Goal: Transaction & Acquisition: Purchase product/service

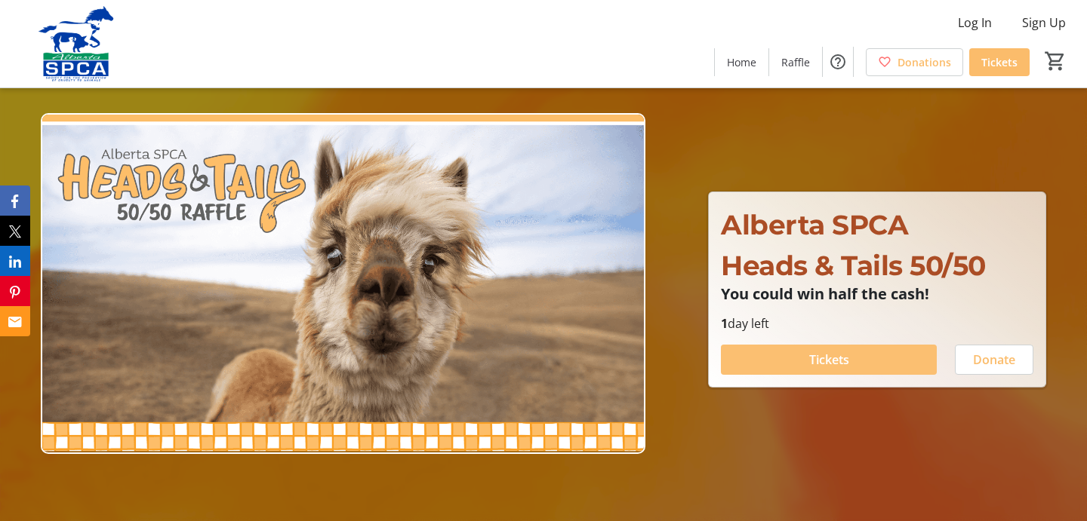
click at [838, 368] on span "Tickets" at bounding box center [829, 360] width 40 height 18
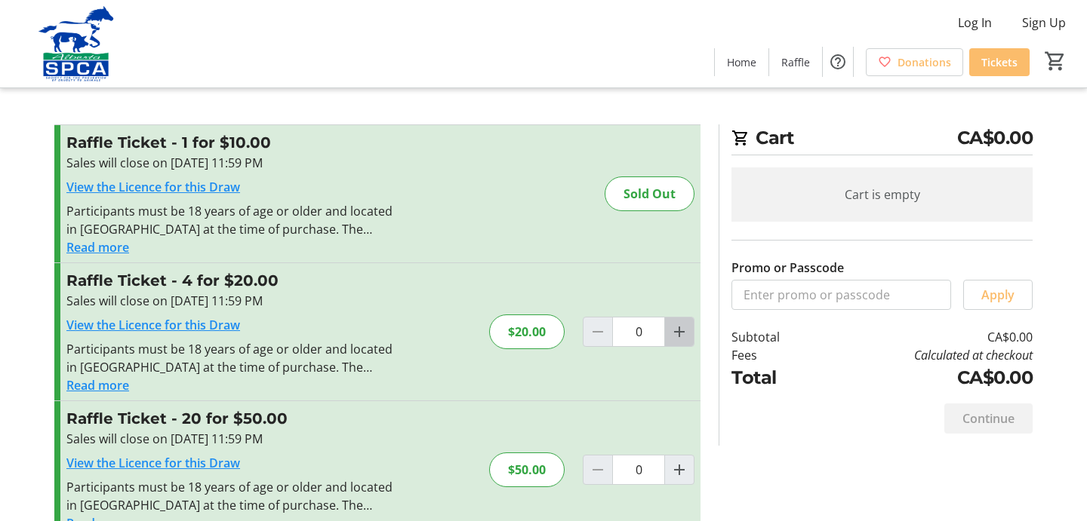
click at [679, 337] on mat-icon "Increment by one" at bounding box center [679, 332] width 18 height 18
type input "1"
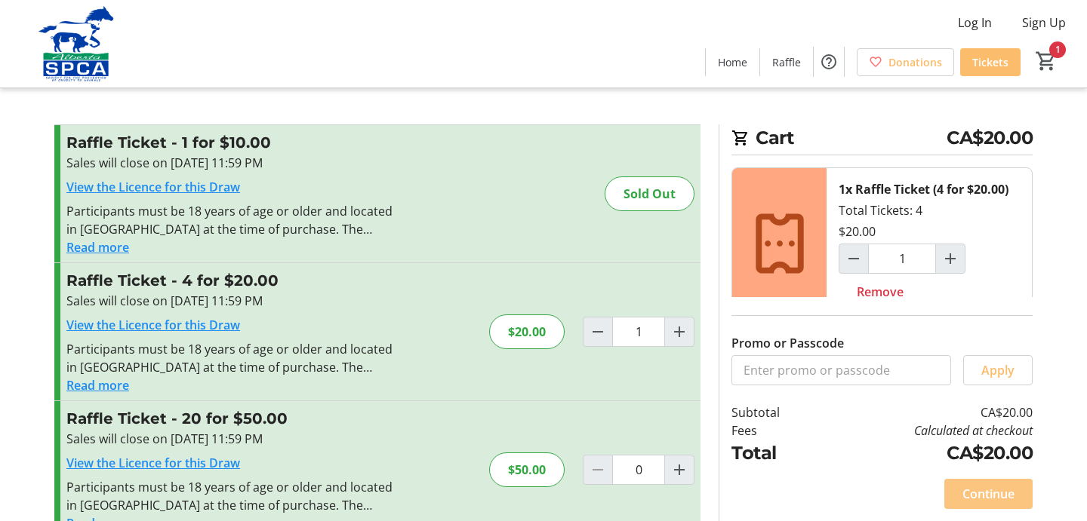
click at [988, 491] on span "Continue" at bounding box center [988, 494] width 52 height 18
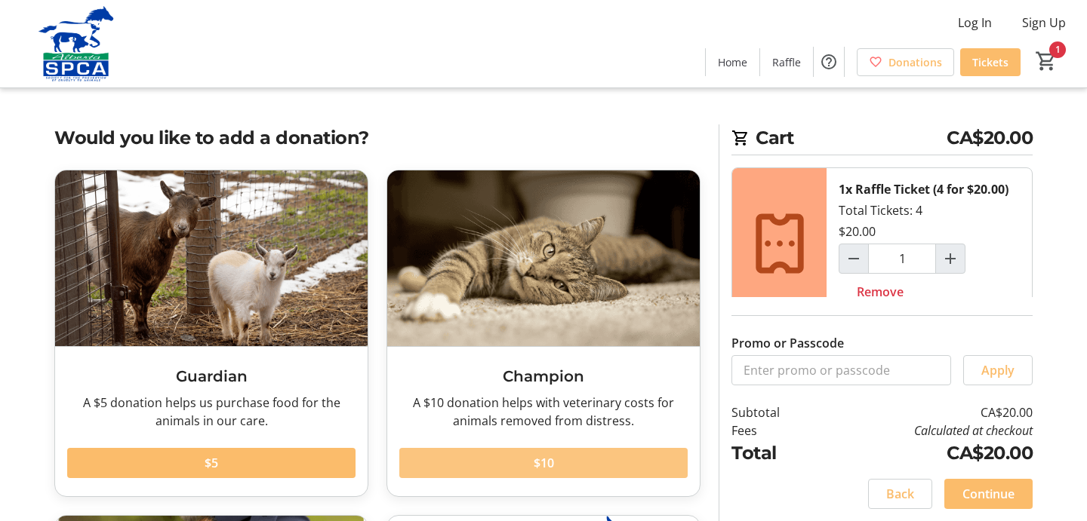
click at [588, 466] on span at bounding box center [543, 463] width 288 height 36
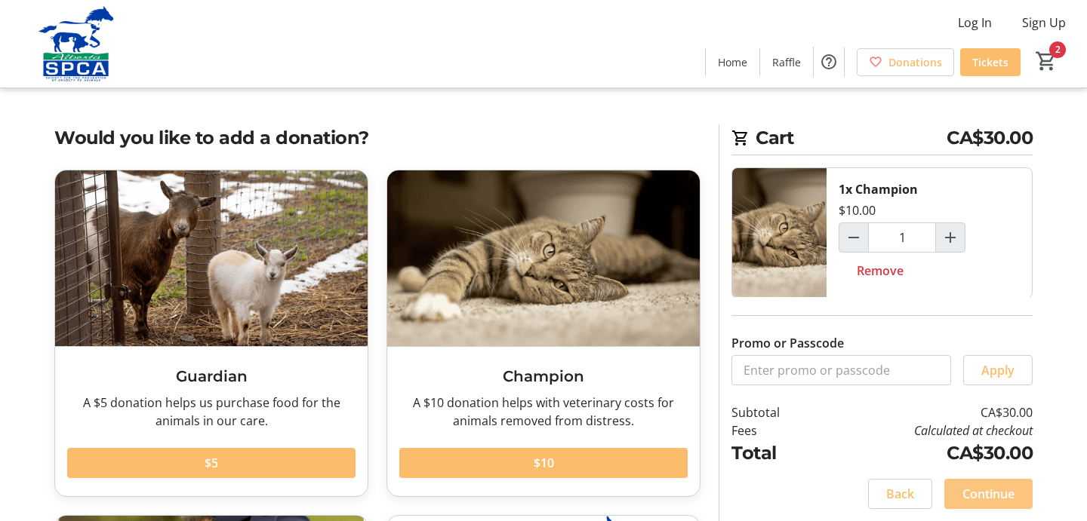
click at [1013, 495] on span "Continue" at bounding box center [988, 494] width 52 height 18
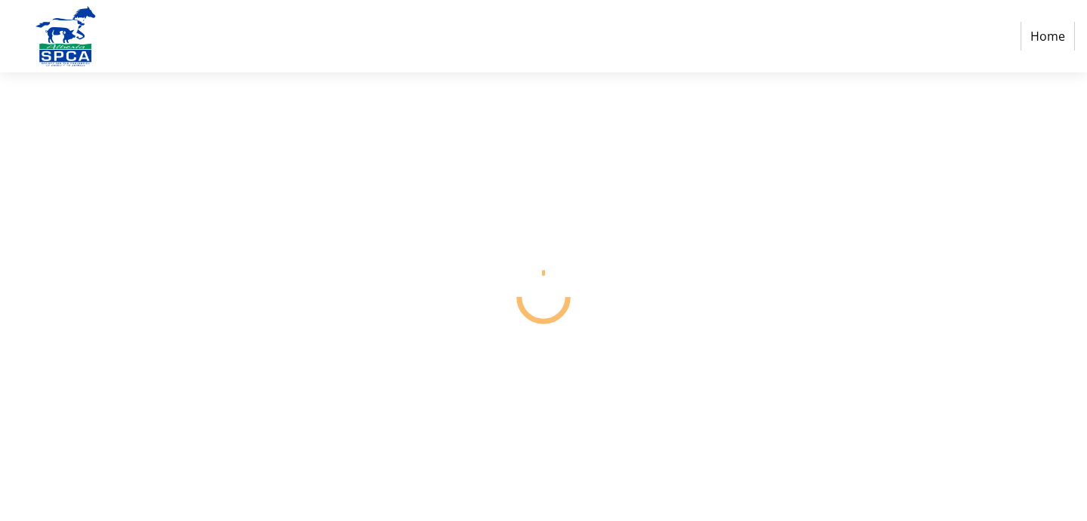
select select "CA"
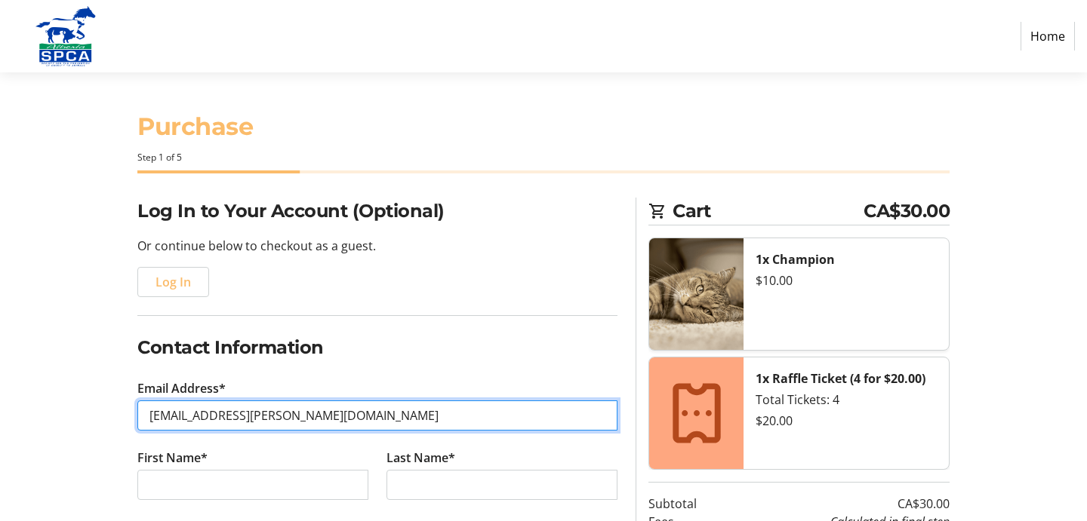
type input "[EMAIL_ADDRESS][PERSON_NAME][DOMAIN_NAME]"
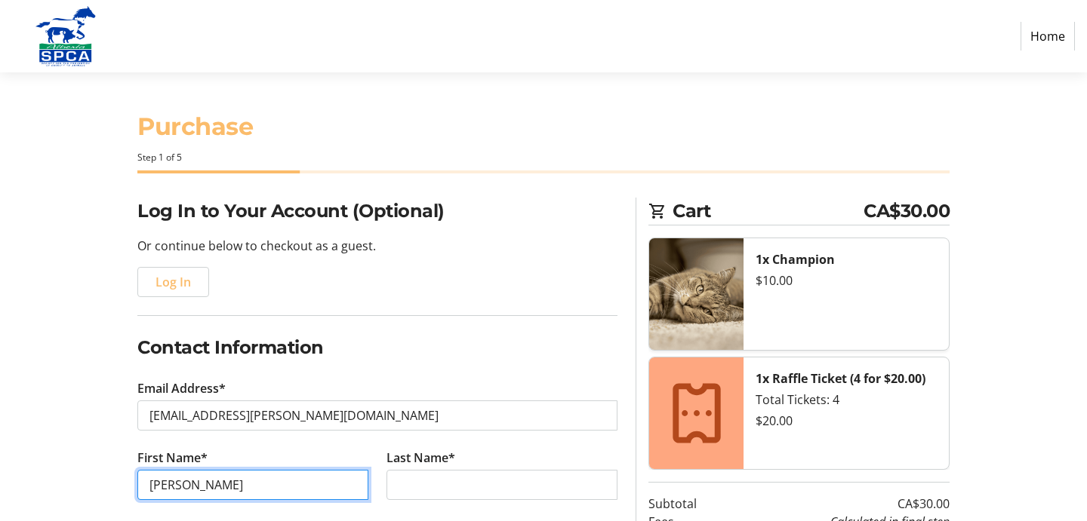
type input "[PERSON_NAME]"
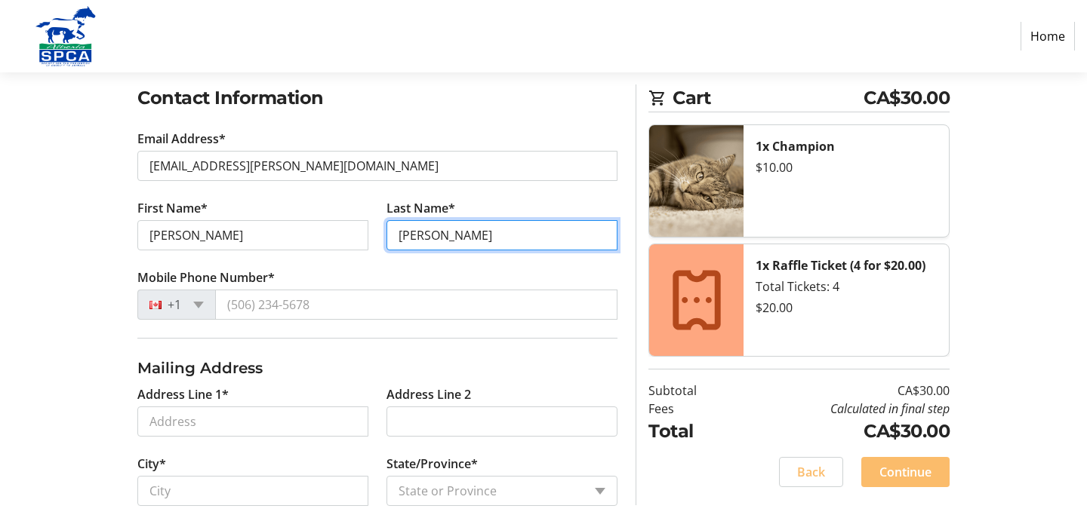
type input "[PERSON_NAME]"
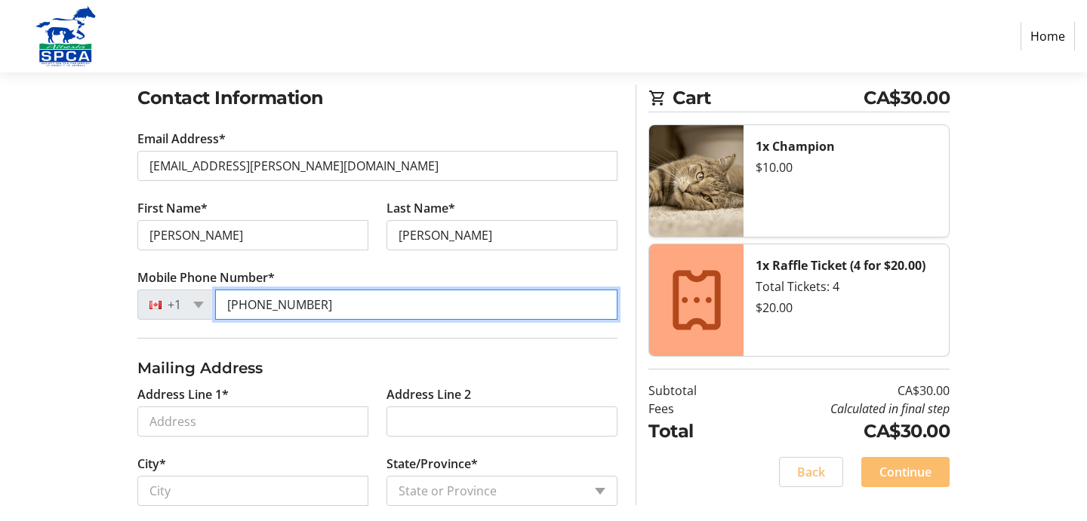
type input "[PHONE_NUMBER]"
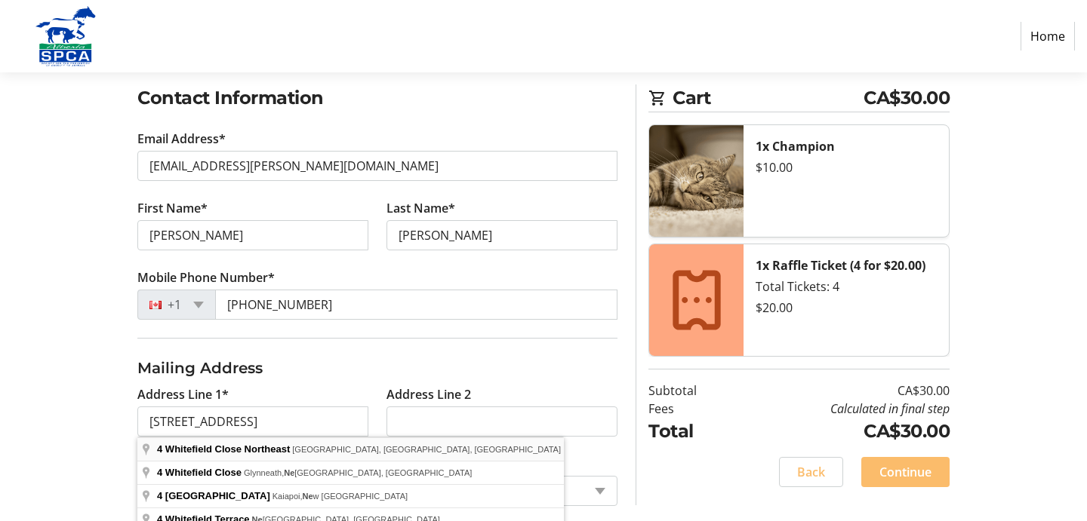
type input "[STREET_ADDRESS]"
type input "[GEOGRAPHIC_DATA]"
select select "AB"
type input "T1Y 4X7"
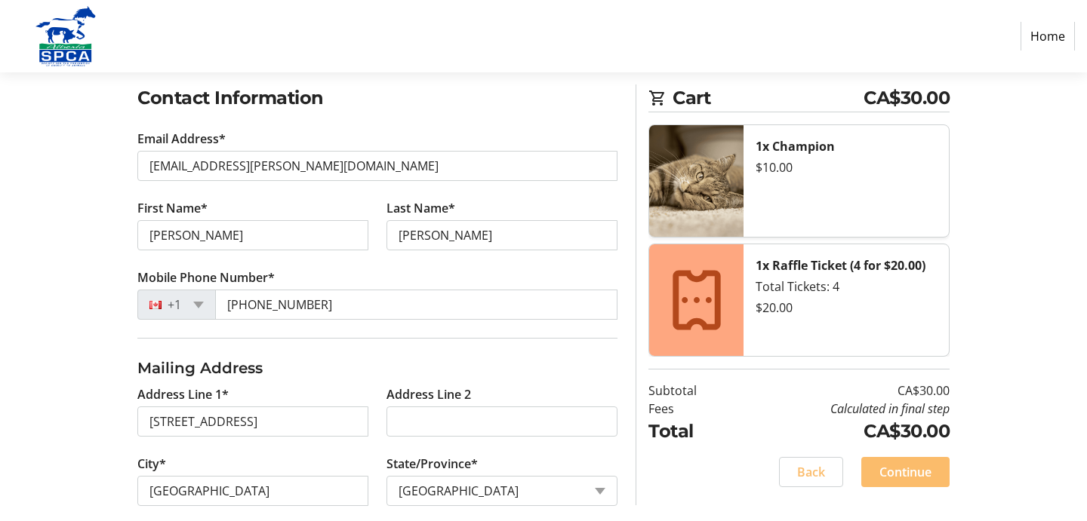
click at [88, 426] on div "Log In to Your Account (Optional) Or continue below to checkout as a guest. Log…" at bounding box center [543, 327] width 996 height 758
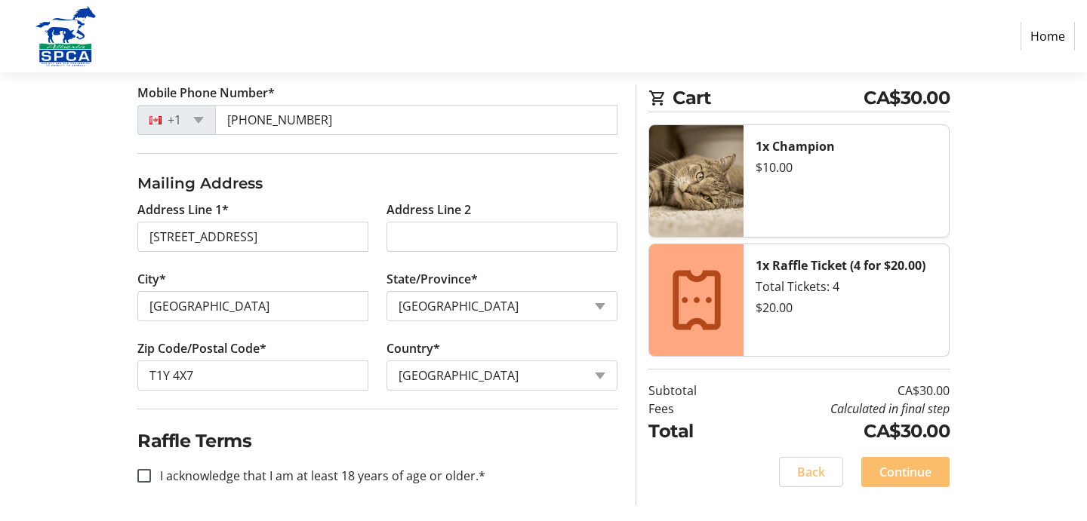
scroll to position [435, 0]
click at [149, 472] on input "I acknowledge that I am at least 18 years of age or older.*" at bounding box center [144, 476] width 14 height 14
checkbox input "true"
click at [937, 468] on span at bounding box center [905, 472] width 88 height 36
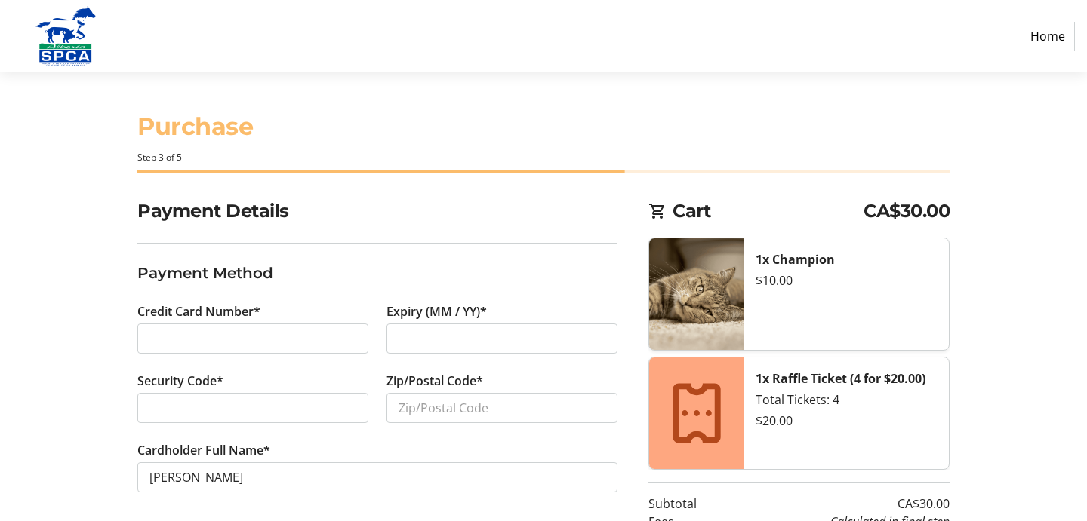
click at [58, 416] on div "Payment Details Payment Method Credit Card Number* Expiry (MM / YY)* Security C…" at bounding box center [543, 408] width 996 height 421
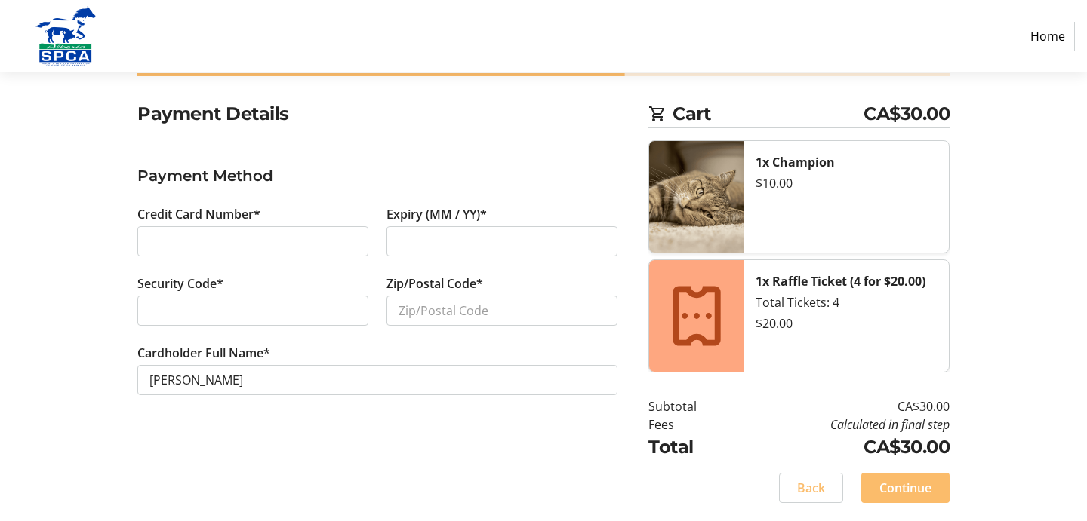
scroll to position [97, 0]
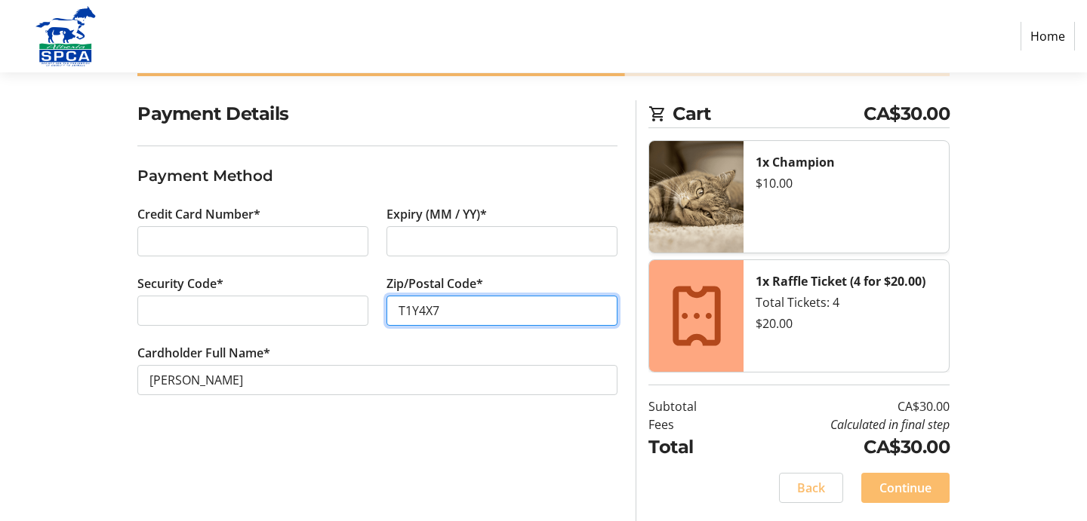
click at [418, 315] on input "T1Y4X7" at bounding box center [501, 311] width 231 height 30
type input "T1Y 4X7"
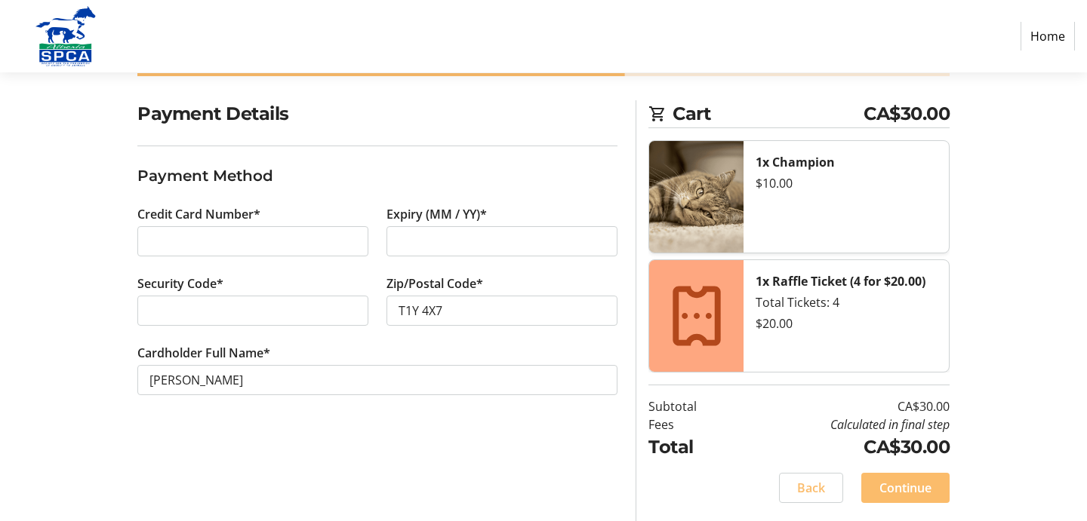
click at [404, 434] on div "Payment Details Payment Method Credit Card Number* Expiry (MM / YY)* Security C…" at bounding box center [377, 310] width 498 height 421
click at [195, 320] on div at bounding box center [252, 311] width 231 height 30
click at [569, 55] on nav "Home" at bounding box center [543, 36] width 1087 height 72
click at [909, 485] on span "Continue" at bounding box center [905, 488] width 52 height 18
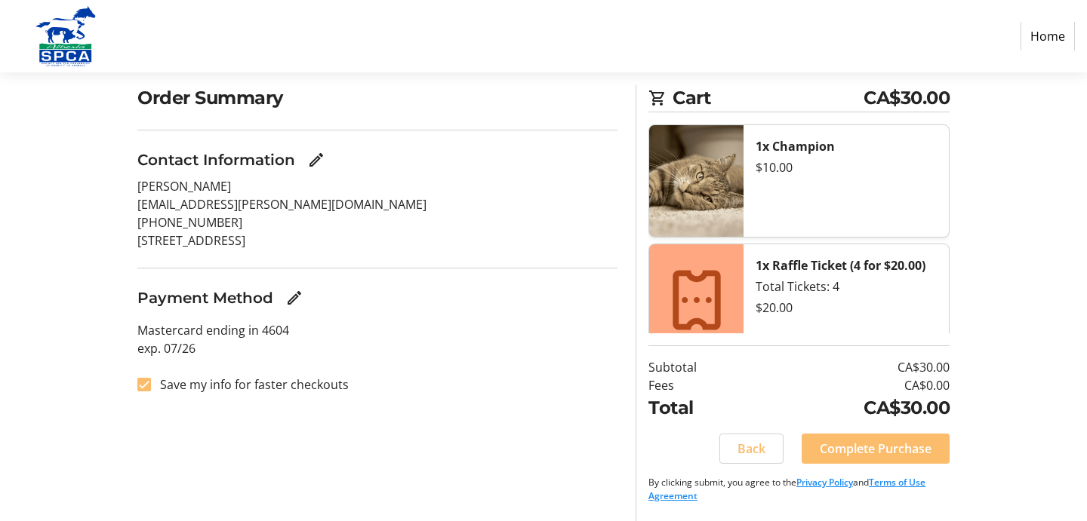
scroll to position [113, 0]
click at [906, 451] on span "Complete Purchase" at bounding box center [876, 449] width 112 height 18
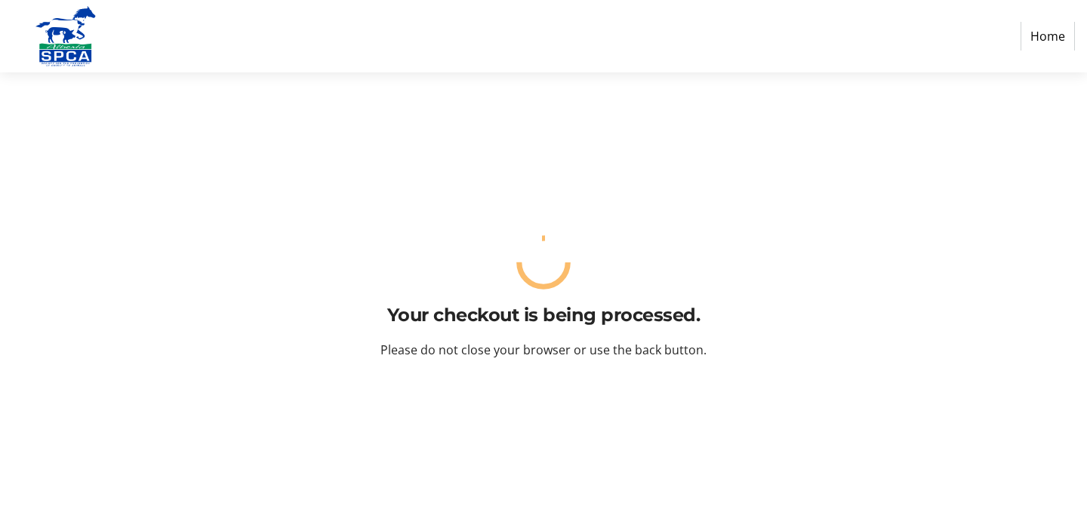
scroll to position [0, 0]
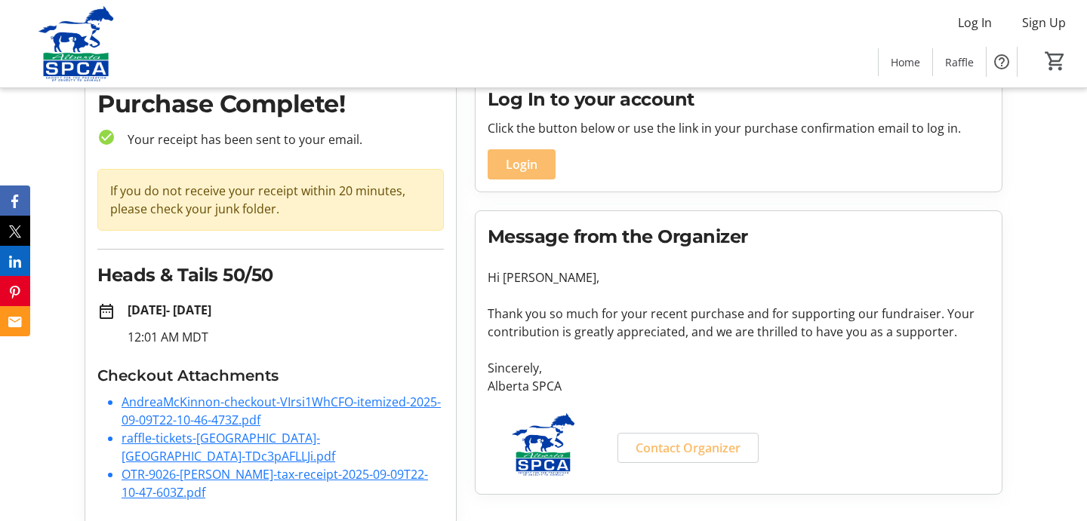
scroll to position [63, 0]
